Goal: Communication & Community: Ask a question

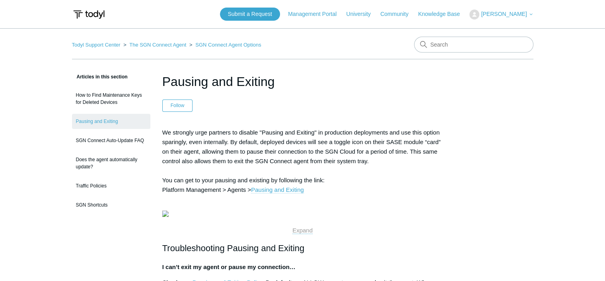
click at [266, 189] on link "Pausing and Exiting" at bounding box center [277, 189] width 53 height 7
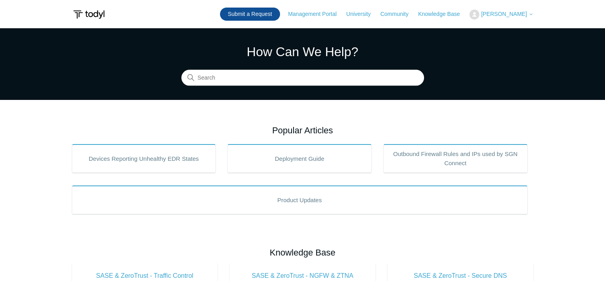
click at [273, 16] on link "Submit a Request" at bounding box center [250, 14] width 60 height 13
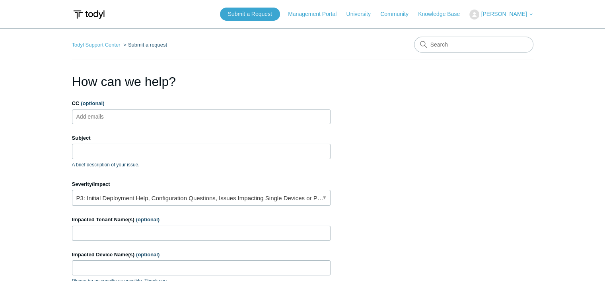
click at [127, 118] on ul "Add emails" at bounding box center [201, 116] width 258 height 15
type input "brandon@keizercomputer.com"
click at [99, 151] on input "Subject" at bounding box center [201, 151] width 258 height 15
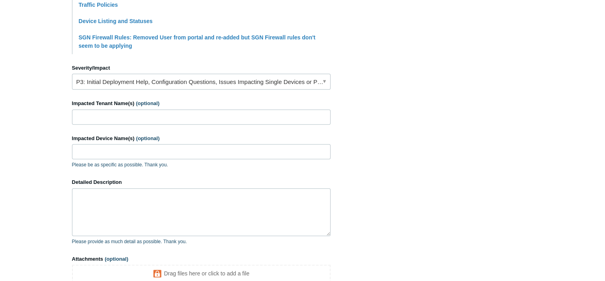
scroll to position [318, 0]
type input "Pausing"
click at [324, 80] on link "P3: Initial Deployment Help, Configuration Questions, Issues Impacting Single D…" at bounding box center [201, 81] width 258 height 16
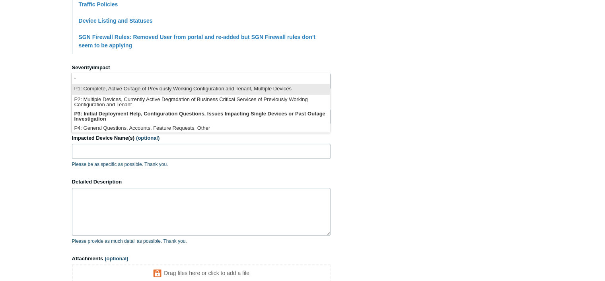
click at [219, 90] on li "P1: Complete, Active Outage of Previously Working Configuration and Tenant, Mul…" at bounding box center [201, 89] width 258 height 11
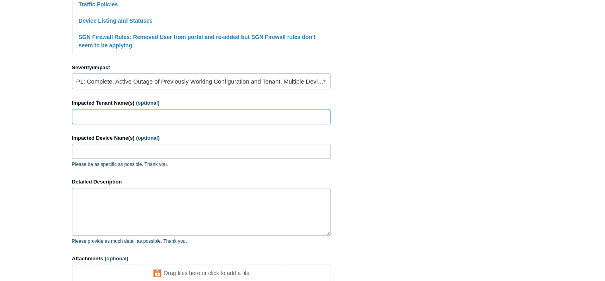
click at [149, 114] on input "Impacted Tenant Name(s) (optional)" at bounding box center [201, 116] width 258 height 15
type input "BC Towing"
drag, startPoint x: 124, startPoint y: 153, endPoint x: 129, endPoint y: 152, distance: 4.4
click at [124, 152] on input "Impacted Device Name(s) (optional)" at bounding box center [201, 151] width 258 height 15
type input "All"
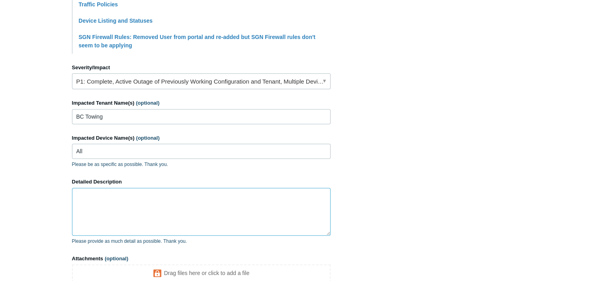
click at [107, 192] on textarea "Detailed Description" at bounding box center [201, 212] width 258 height 48
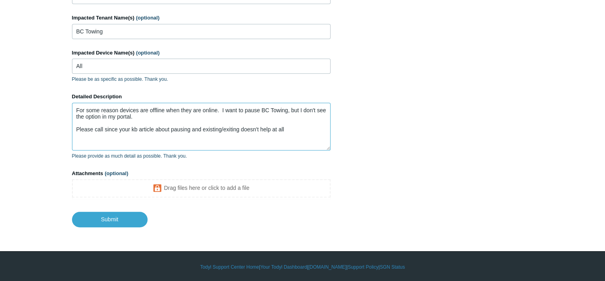
scroll to position [404, 0]
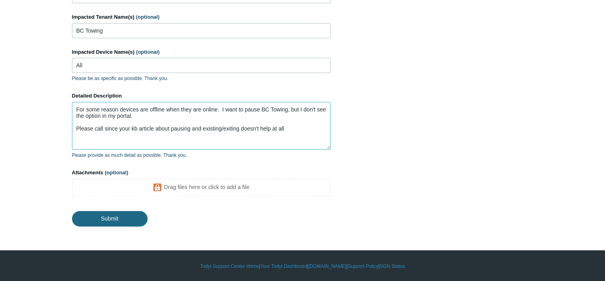
type textarea "For some reason devices are offline when they are online. I want to pause BC To…"
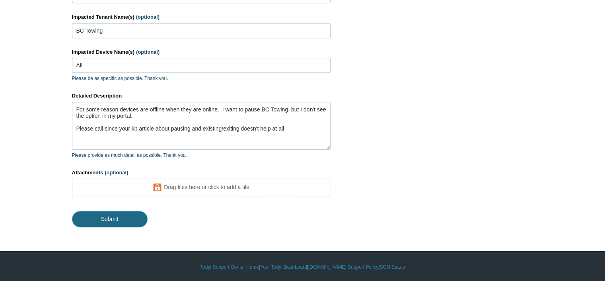
click at [112, 221] on input "Submit" at bounding box center [110, 219] width 76 height 16
